Goal: Information Seeking & Learning: Understand process/instructions

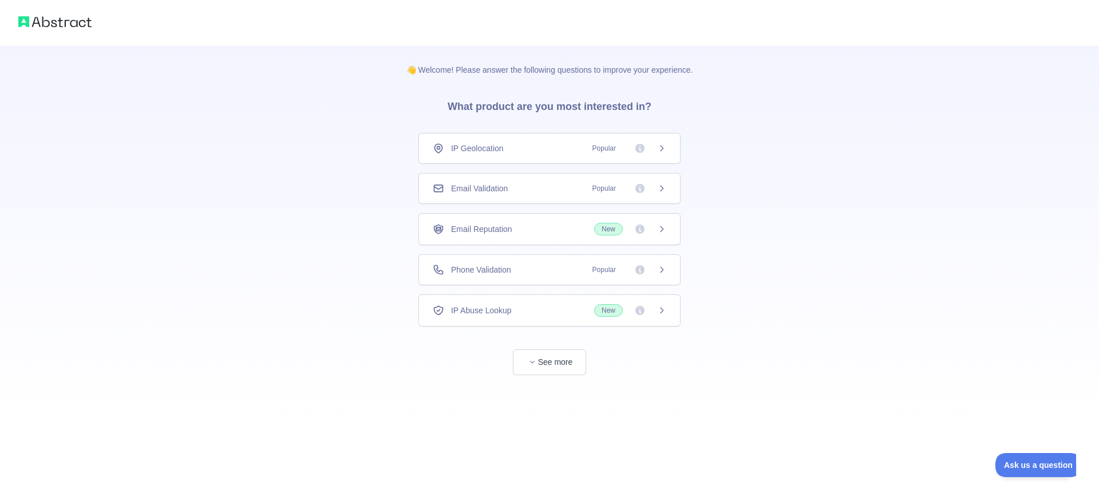
click at [660, 151] on icon at bounding box center [661, 148] width 9 height 9
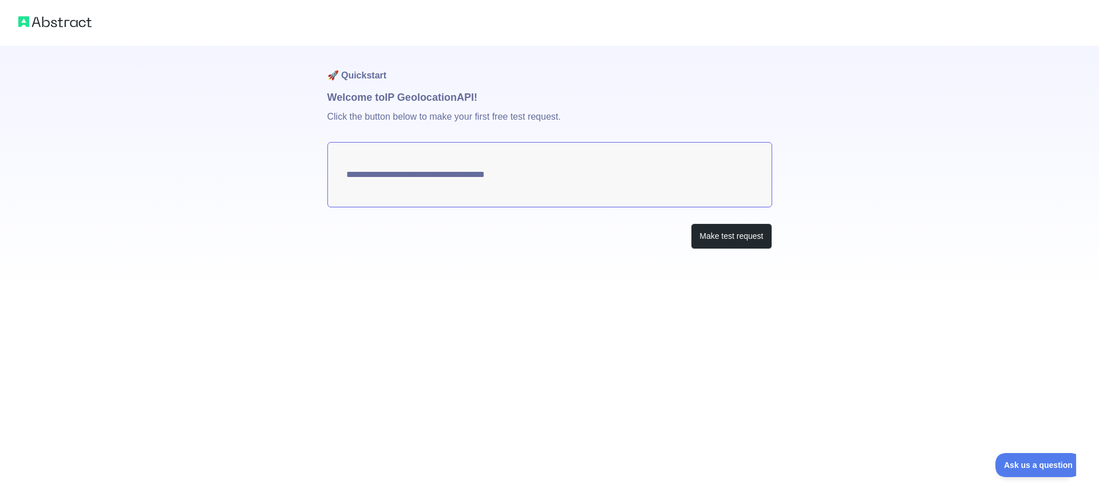
type textarea "**********"
click at [735, 240] on button "Make test request" at bounding box center [731, 236] width 81 height 26
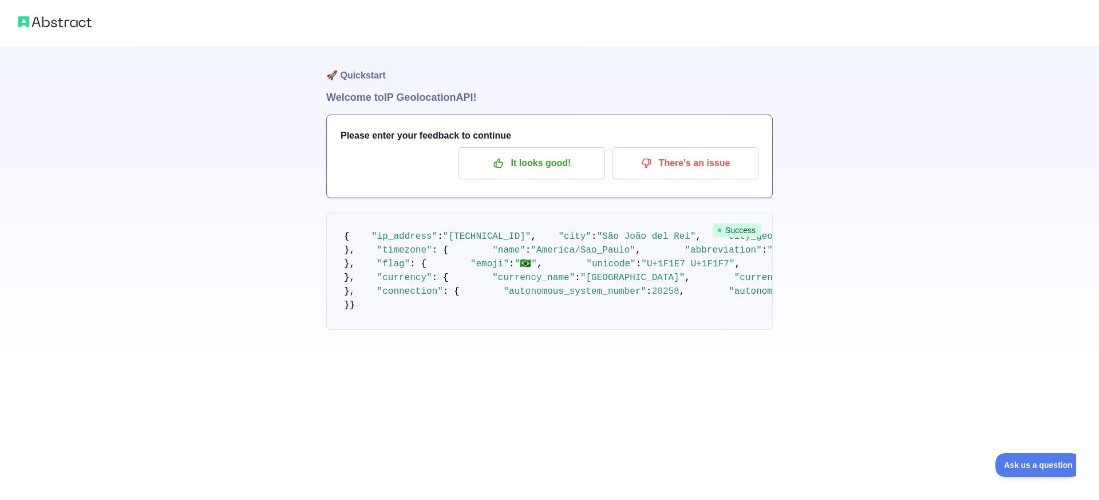
click at [56, 17] on img at bounding box center [54, 22] width 73 height 16
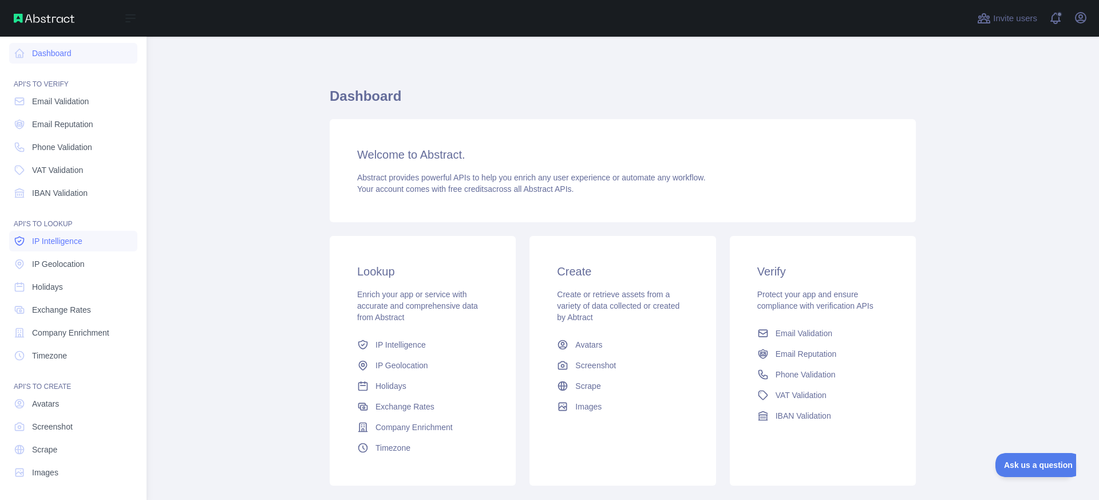
scroll to position [4, 0]
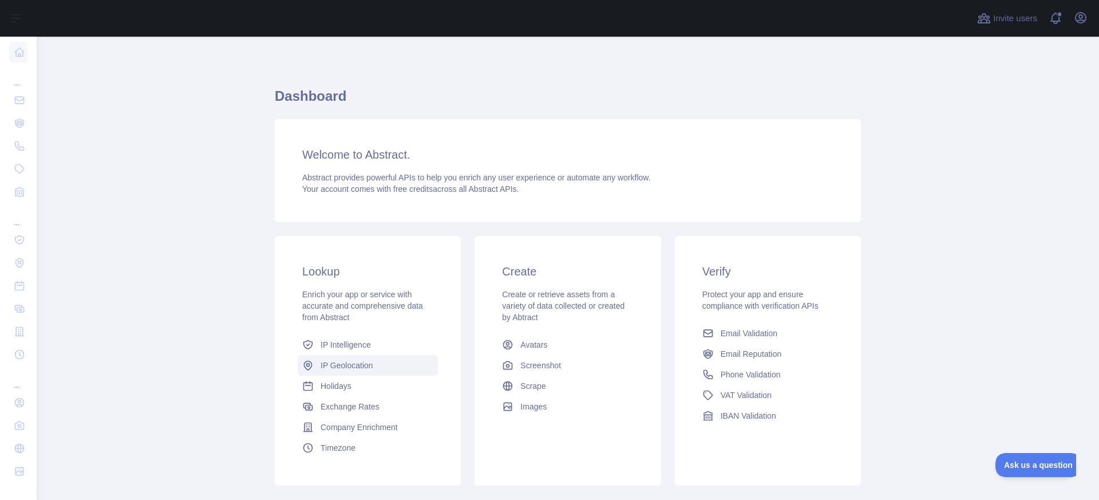
click at [348, 362] on span "IP Geolocation" at bounding box center [347, 364] width 53 height 11
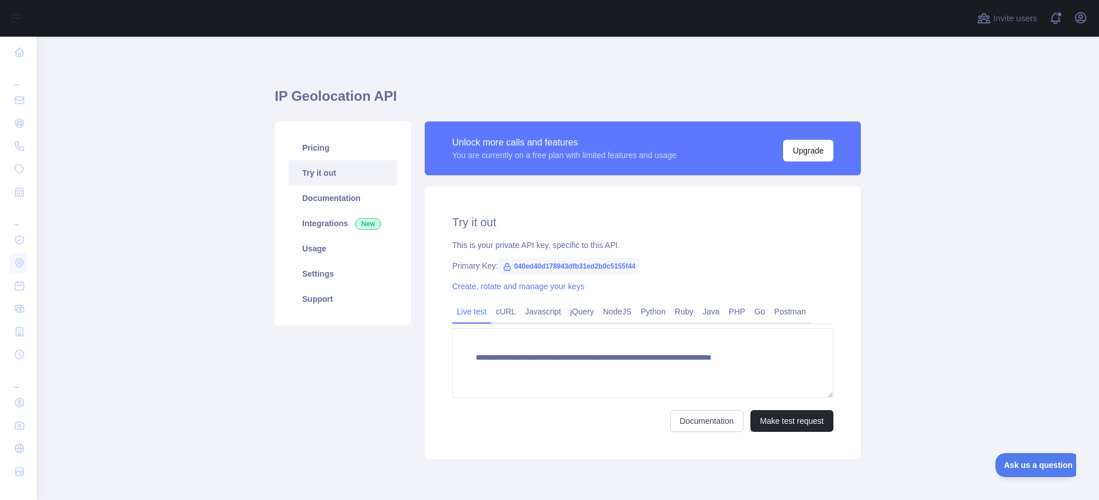
type textarea "**********"
drag, startPoint x: 570, startPoint y: 266, endPoint x: 510, endPoint y: 263, distance: 59.6
click at [503, 265] on icon at bounding box center [507, 266] width 9 height 9
drag, startPoint x: 513, startPoint y: 265, endPoint x: 646, endPoint y: 266, distance: 132.8
click at [646, 266] on div "Primary Key: 040ed40d178943dfb31ed2b0c5155f44" at bounding box center [642, 265] width 381 height 11
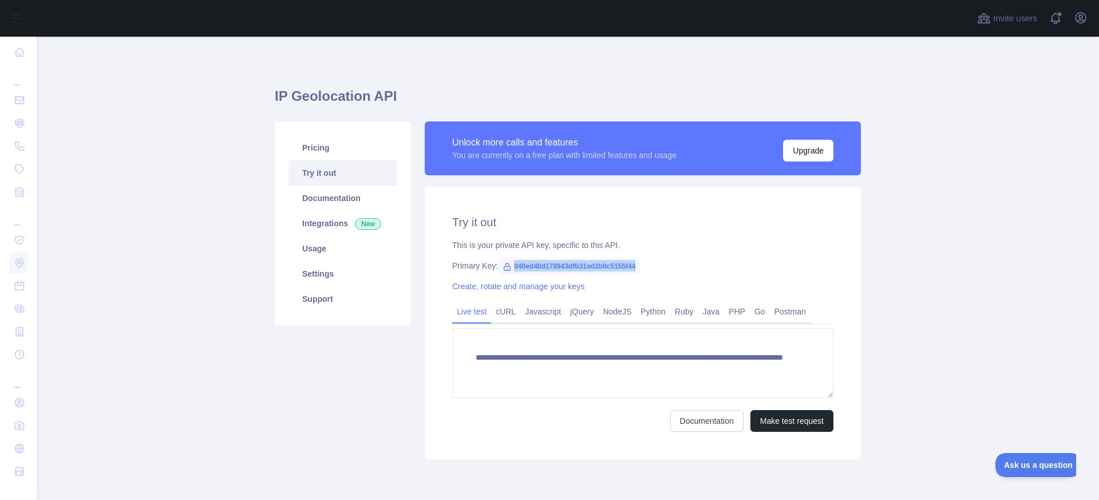
copy span "040ed40d178943dfb31ed2b0c5155f44"
click at [362, 225] on span "New" at bounding box center [368, 223] width 26 height 11
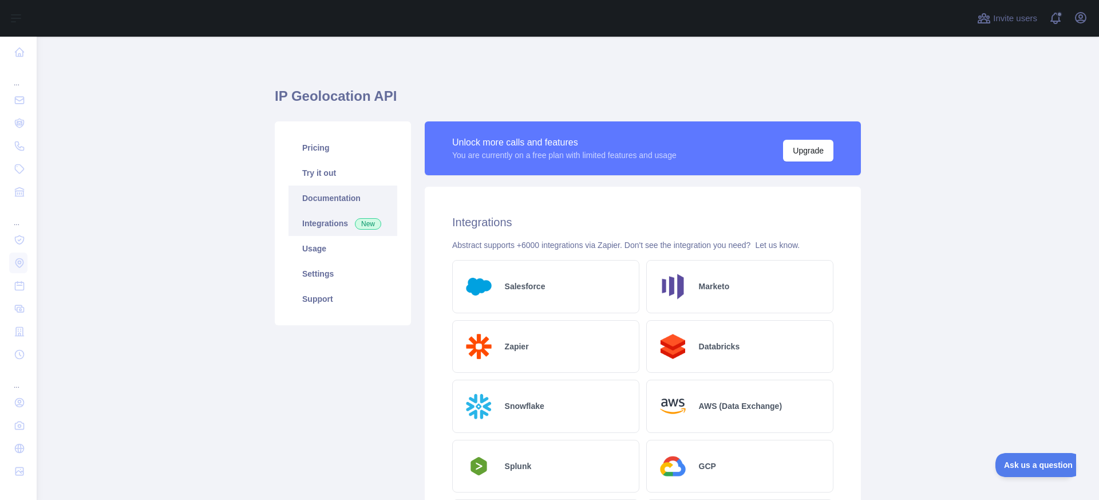
click at [329, 200] on link "Documentation" at bounding box center [342, 197] width 109 height 25
